Goal: Entertainment & Leisure: Consume media (video, audio)

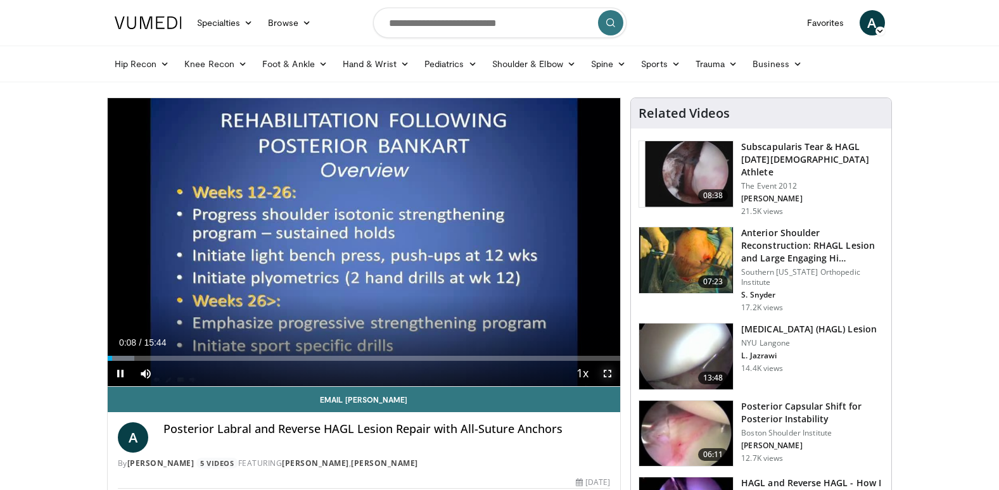
click at [610, 374] on span "Video Player" at bounding box center [607, 373] width 25 height 25
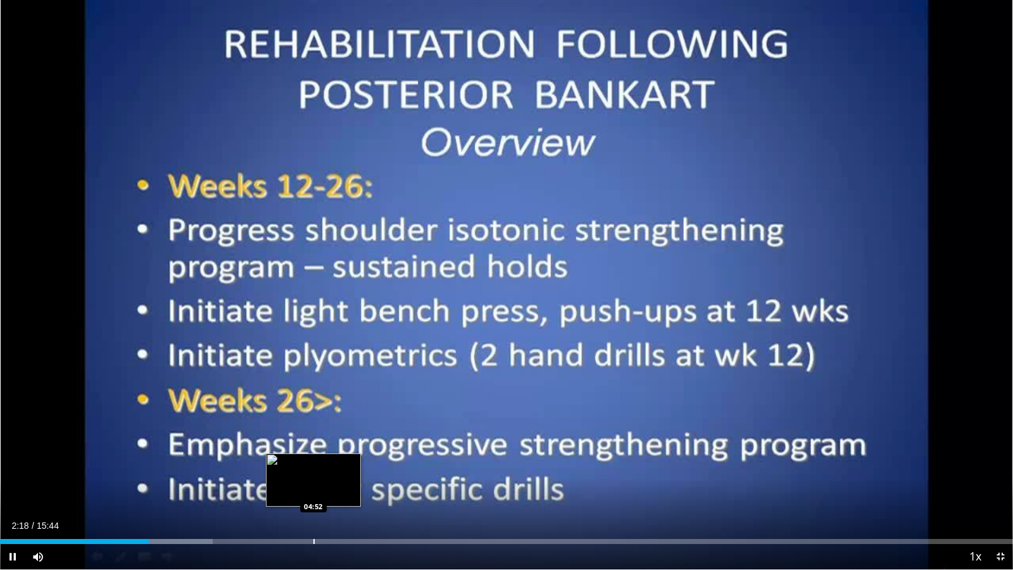
click at [314, 489] on div "Progress Bar" at bounding box center [313, 541] width 1 height 5
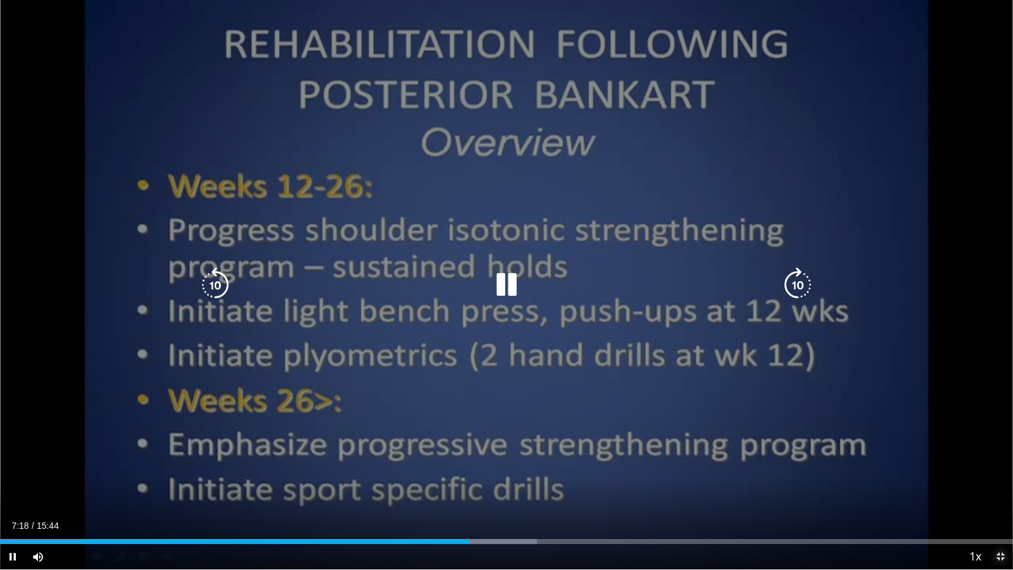
click at [998, 489] on span "Video Player" at bounding box center [1000, 556] width 25 height 25
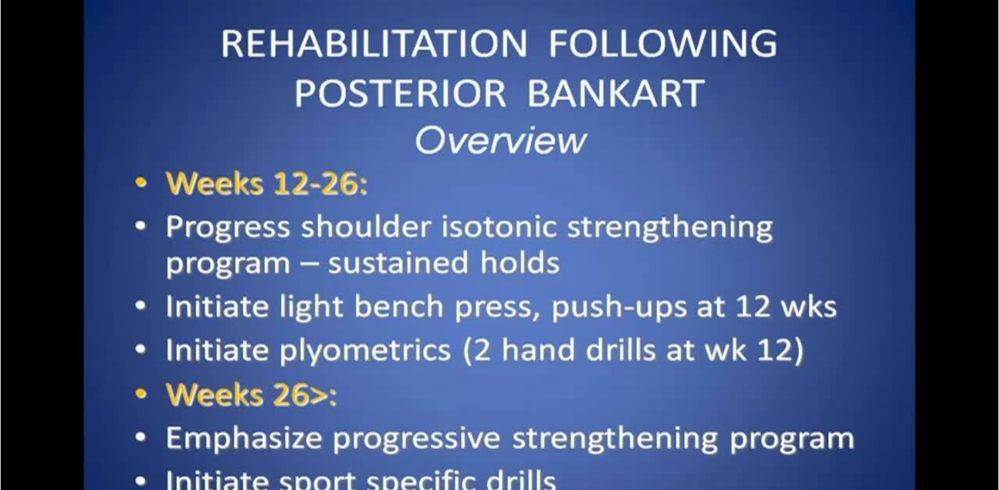
scroll to position [190, 0]
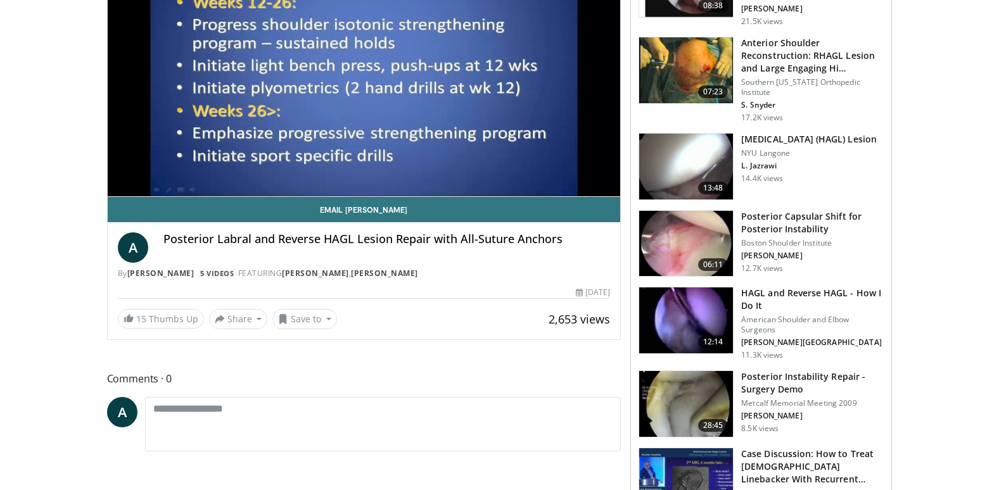
click at [694, 327] on img at bounding box center [686, 320] width 94 height 66
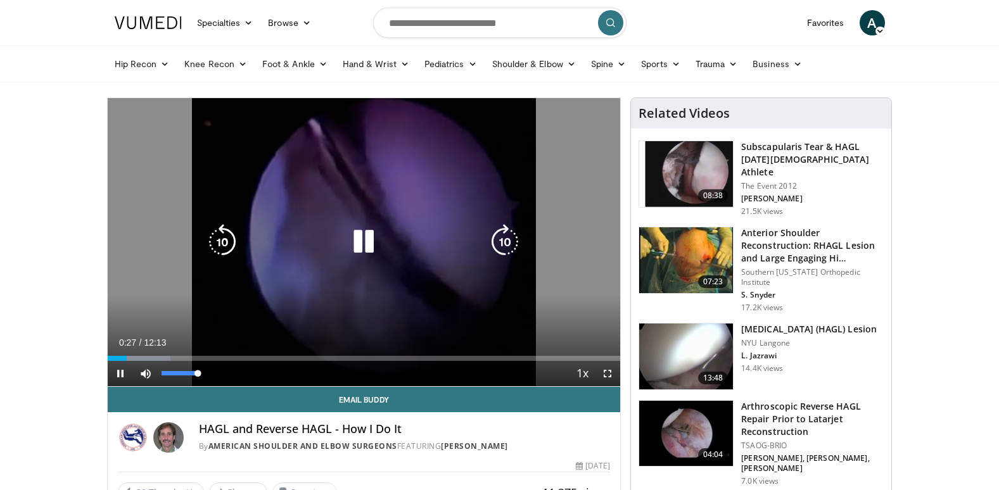
drag, startPoint x: 163, startPoint y: 371, endPoint x: 201, endPoint y: 371, distance: 38.0
click at [198, 371] on div "100%" at bounding box center [179, 373] width 36 height 4
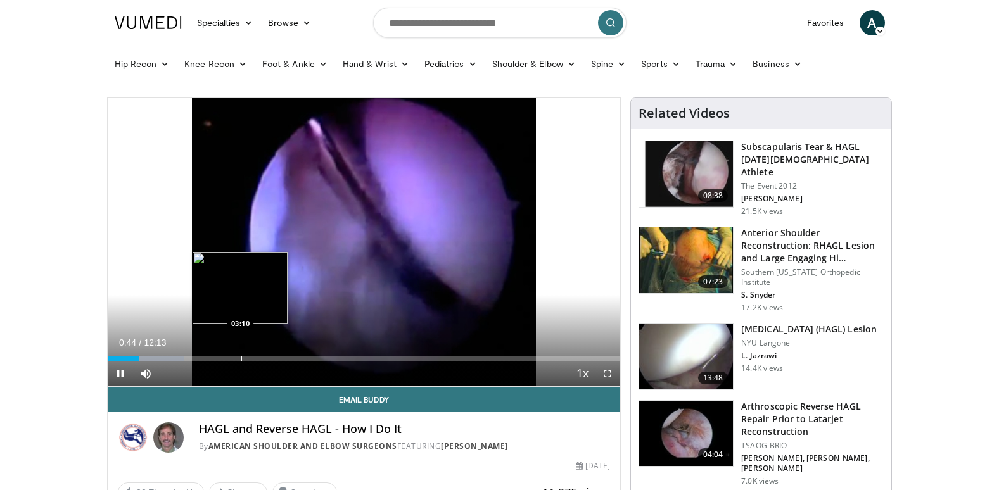
click at [241, 355] on div "Loaded : 14.96% 00:44 03:10" at bounding box center [364, 355] width 513 height 12
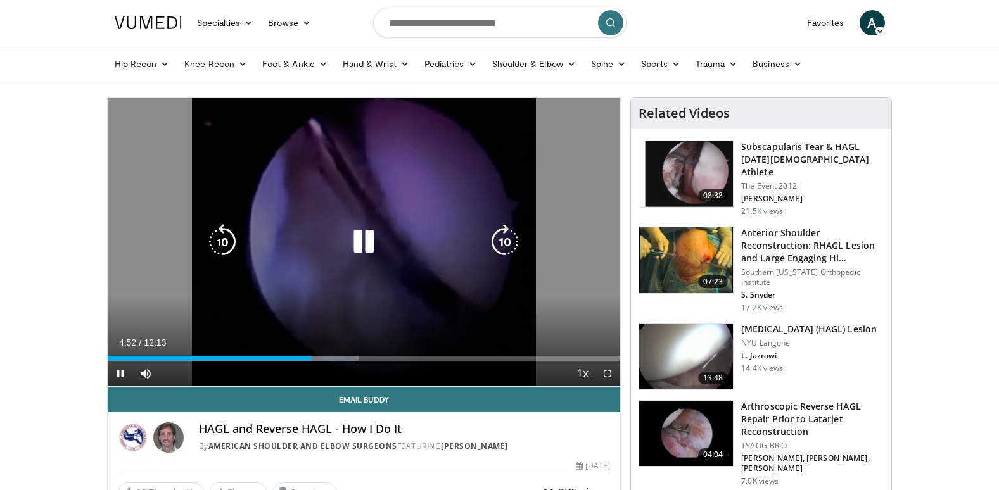
click at [358, 233] on icon "Video Player" at bounding box center [363, 241] width 35 height 35
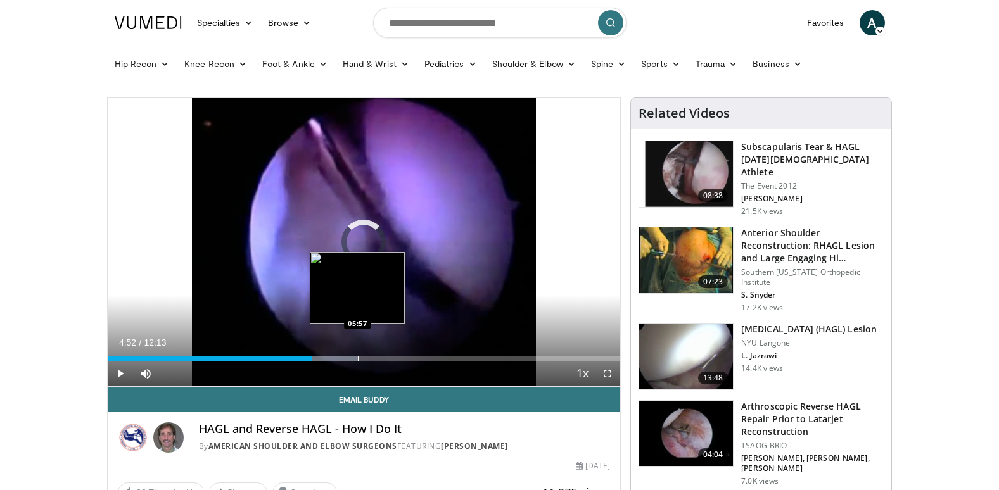
click at [358, 356] on div "Progress Bar" at bounding box center [358, 358] width 1 height 5
click at [357, 351] on div "Loaded : 50.48% 05:56 05:57" at bounding box center [364, 355] width 513 height 12
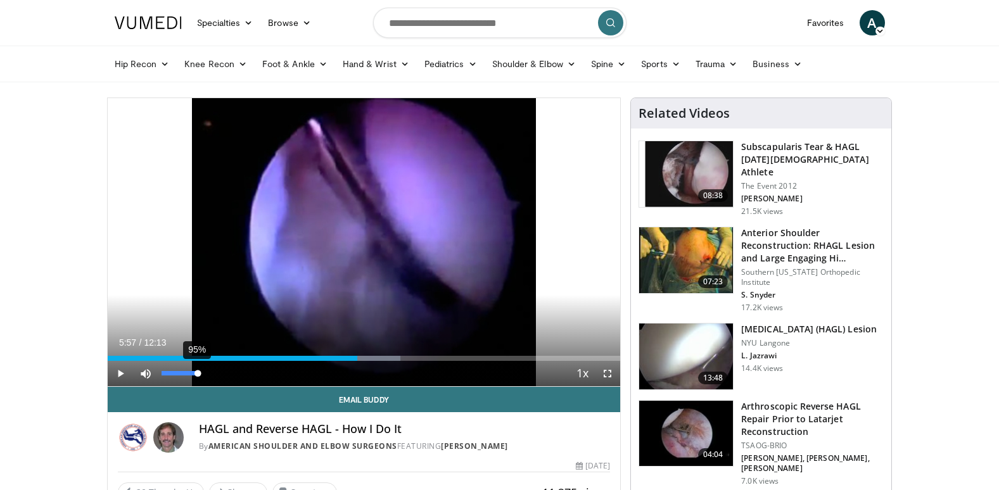
click at [196, 372] on div "Volume Level" at bounding box center [179, 373] width 36 height 4
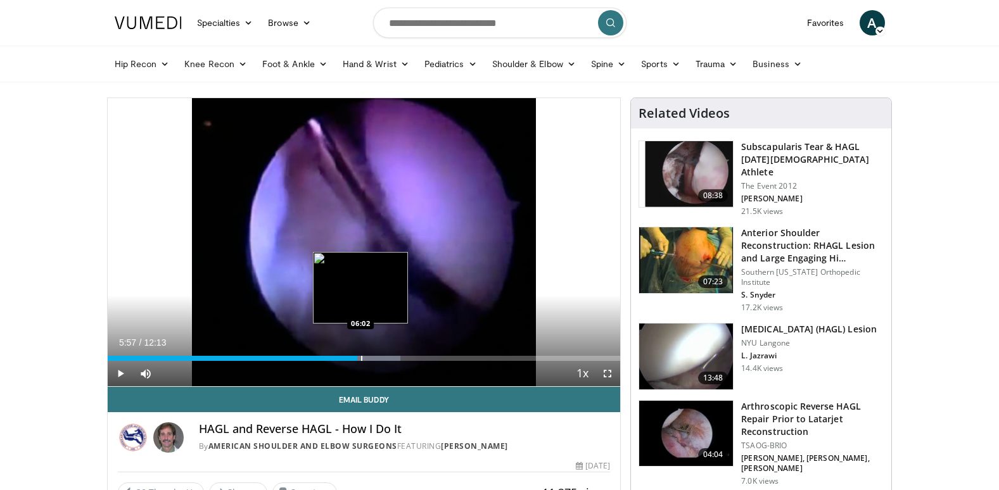
click at [360, 353] on div "Loaded : 57.15% 05:57 06:02" at bounding box center [364, 355] width 513 height 12
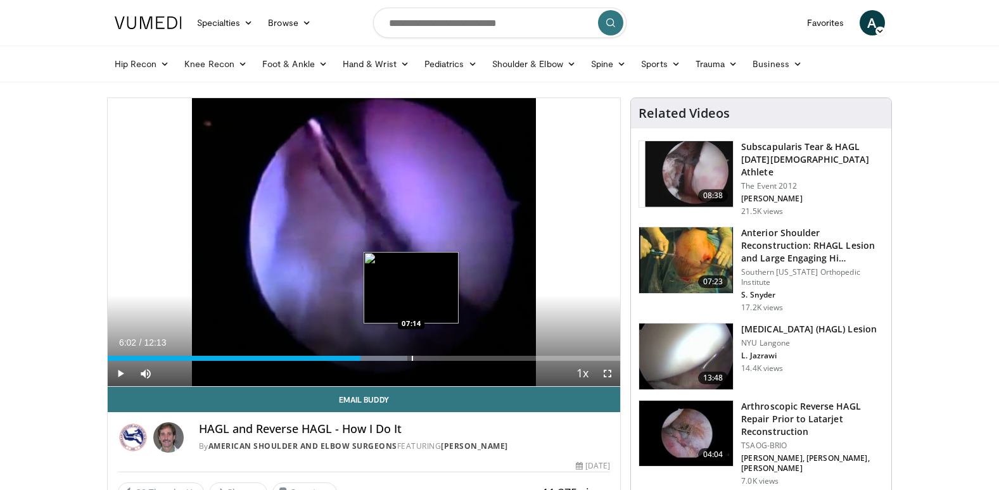
click at [412, 358] on div "Progress Bar" at bounding box center [412, 358] width 1 height 5
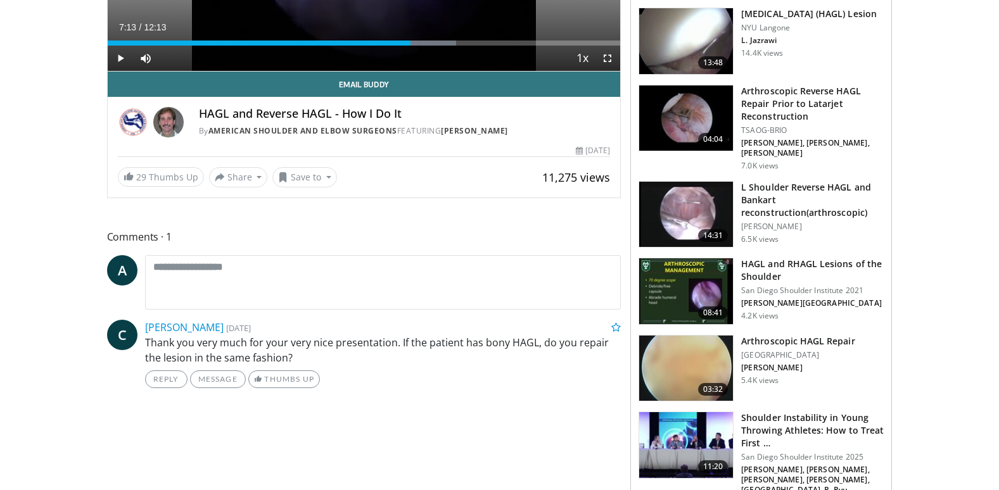
scroll to position [317, 0]
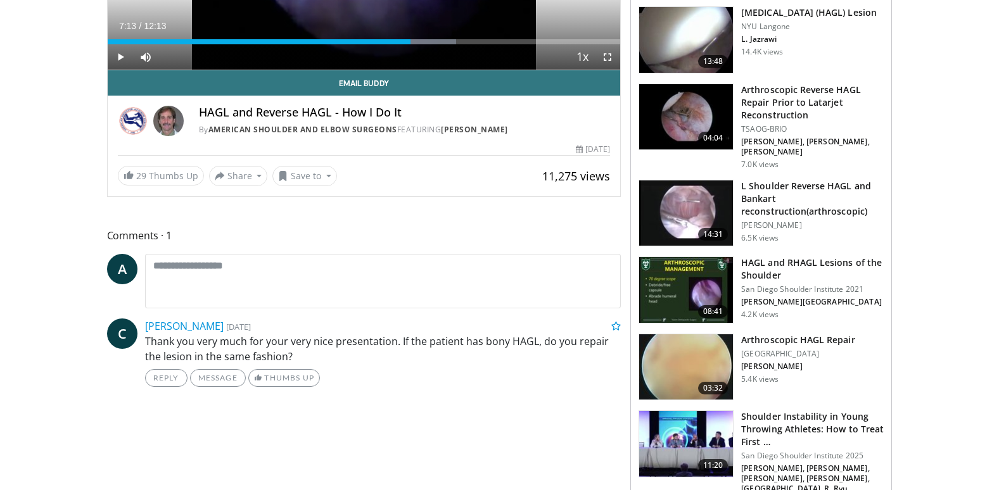
click at [713, 350] on img at bounding box center [686, 367] width 94 height 66
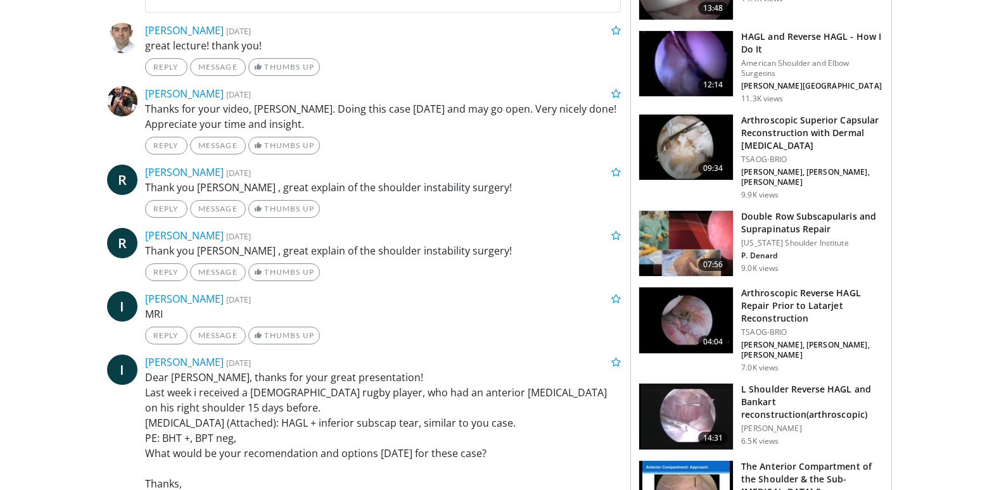
scroll to position [633, 0]
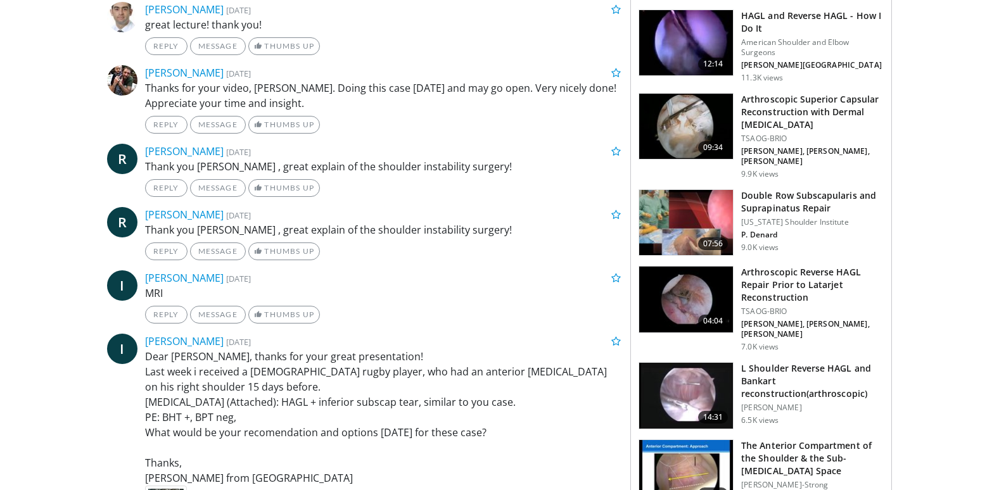
click at [710, 371] on img at bounding box center [686, 396] width 94 height 66
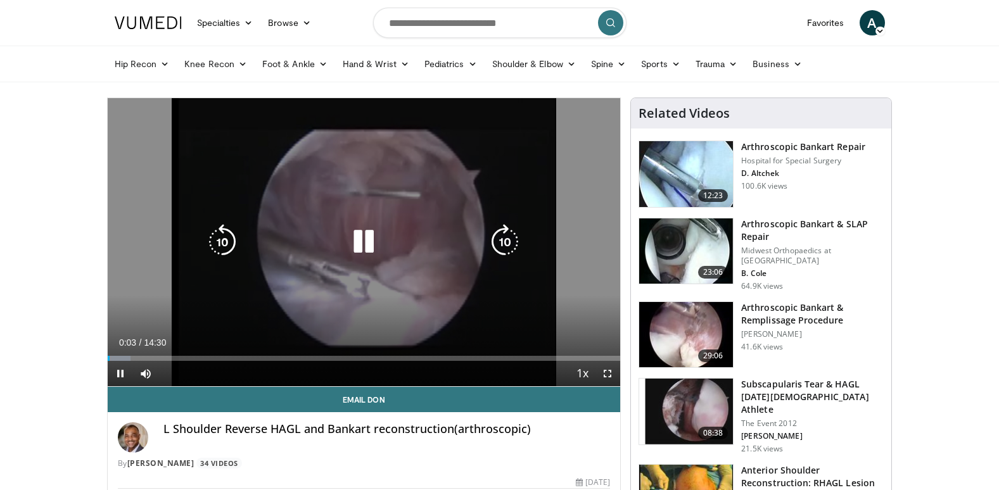
click at [367, 243] on icon "Video Player" at bounding box center [363, 241] width 35 height 35
click at [369, 243] on icon "Video Player" at bounding box center [363, 241] width 35 height 35
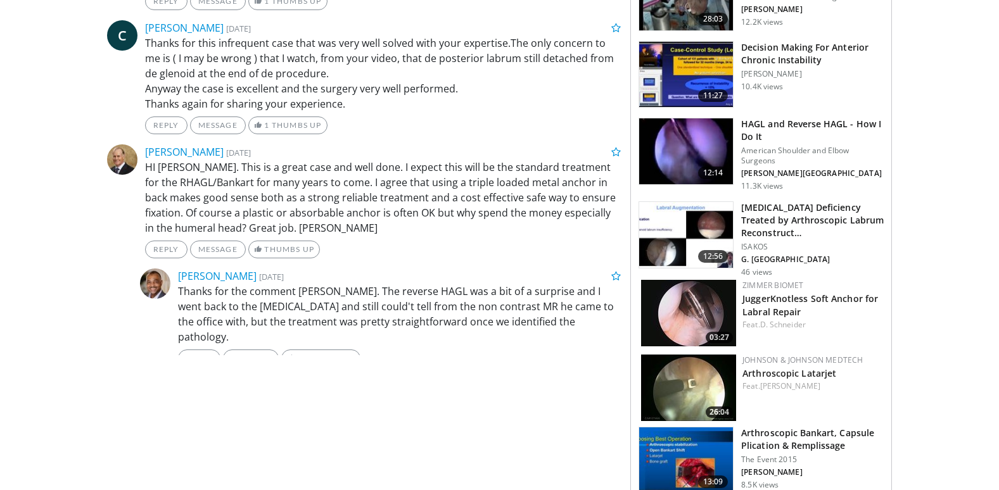
scroll to position [607, 0]
